Goal: Task Accomplishment & Management: Use online tool/utility

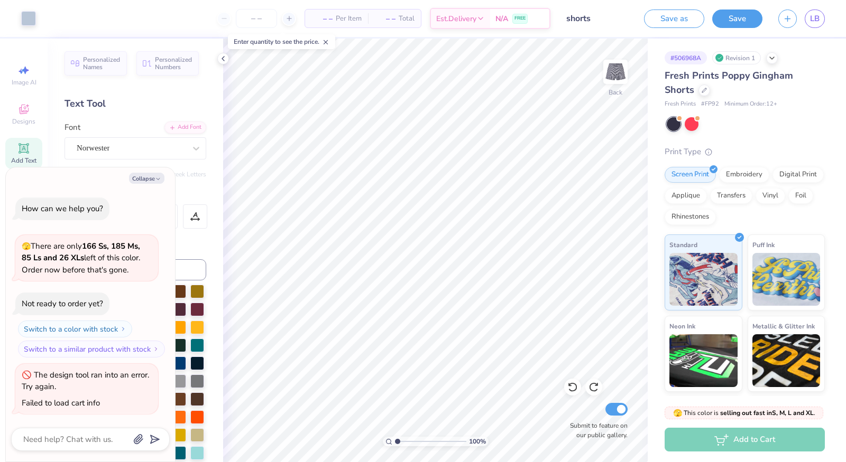
scroll to position [180, 0]
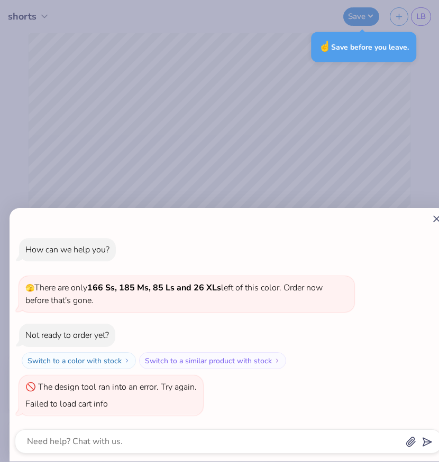
click at [269, 134] on div "How can we help you? 🫣 There are only 166 Ss, 185 Ms, 85 Ls and 26 XLs left of …" at bounding box center [219, 231] width 439 height 462
type textarea "x"
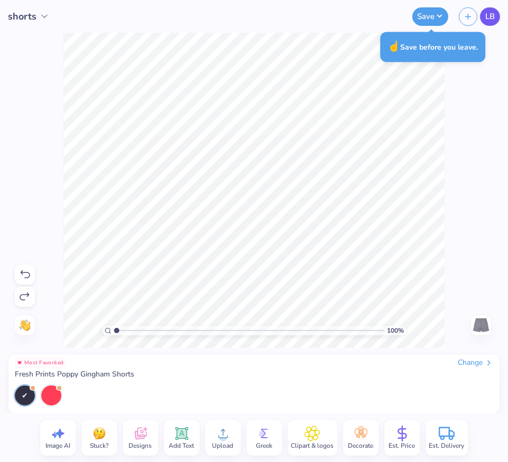
click at [490, 17] on span "LB" at bounding box center [490, 17] width 10 height 12
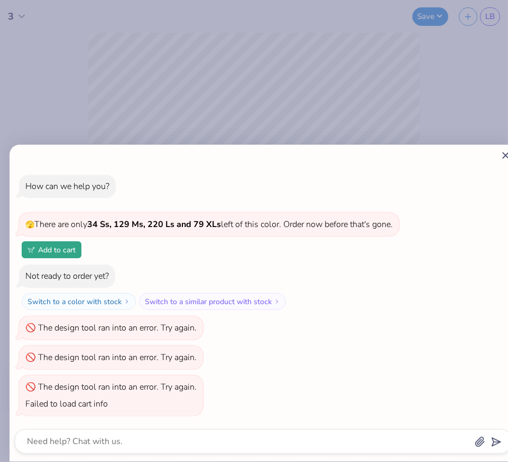
click at [321, 110] on div "How can we help you? 🫣 There are only 34 Ss, 129 Ms, 220 Ls and 79 XLs left of …" at bounding box center [254, 231] width 508 height 462
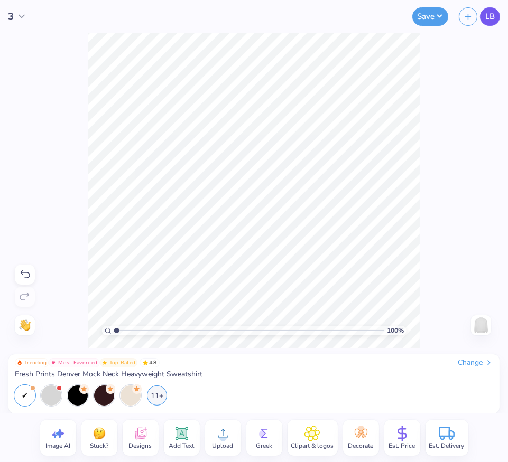
click at [498, 11] on link "LB" at bounding box center [490, 16] width 20 height 18
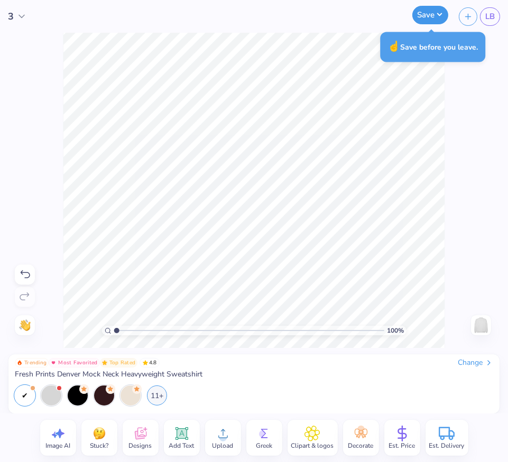
click at [419, 14] on button "Save" at bounding box center [430, 15] width 36 height 18
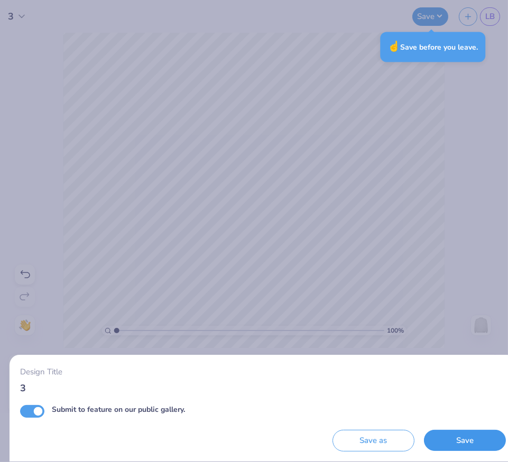
click at [446, 439] on button "Save" at bounding box center [465, 441] width 82 height 22
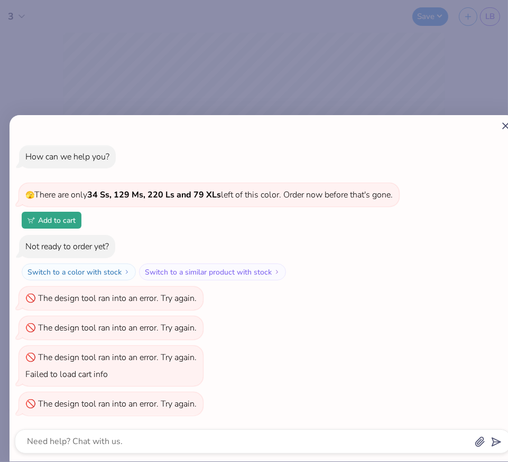
click at [272, 65] on div "How can we help you? 🫣 There are only 34 Ss, 129 Ms, 220 Ls and 79 XLs left of …" at bounding box center [254, 231] width 508 height 462
type textarea "x"
